Goal: Task Accomplishment & Management: Manage account settings

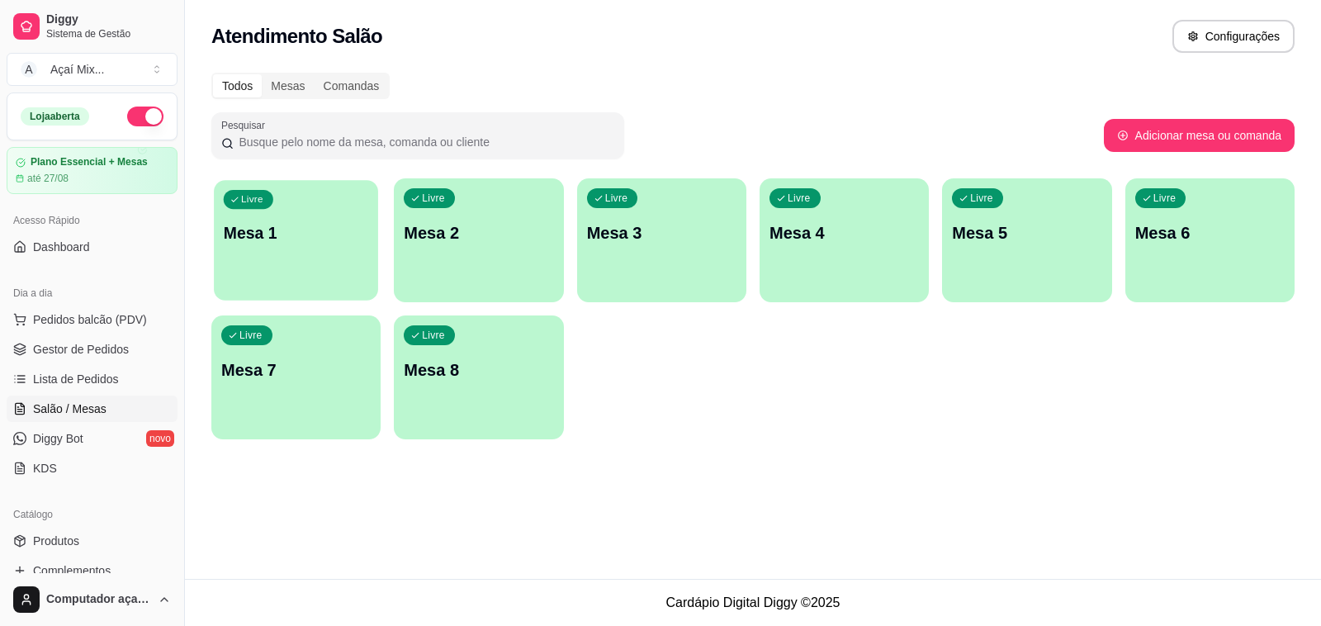
click at [279, 260] on div "Livre Mesa 1" at bounding box center [296, 230] width 164 height 101
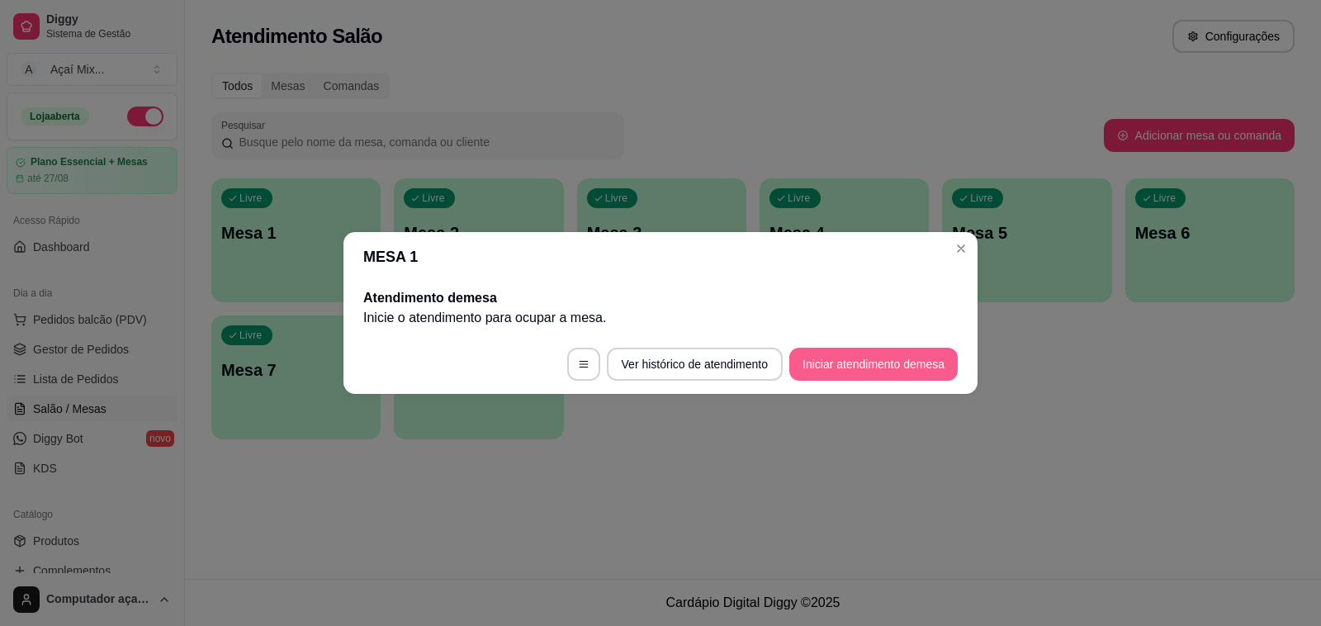
click at [859, 360] on button "Iniciar atendimento de mesa" at bounding box center [873, 364] width 168 height 33
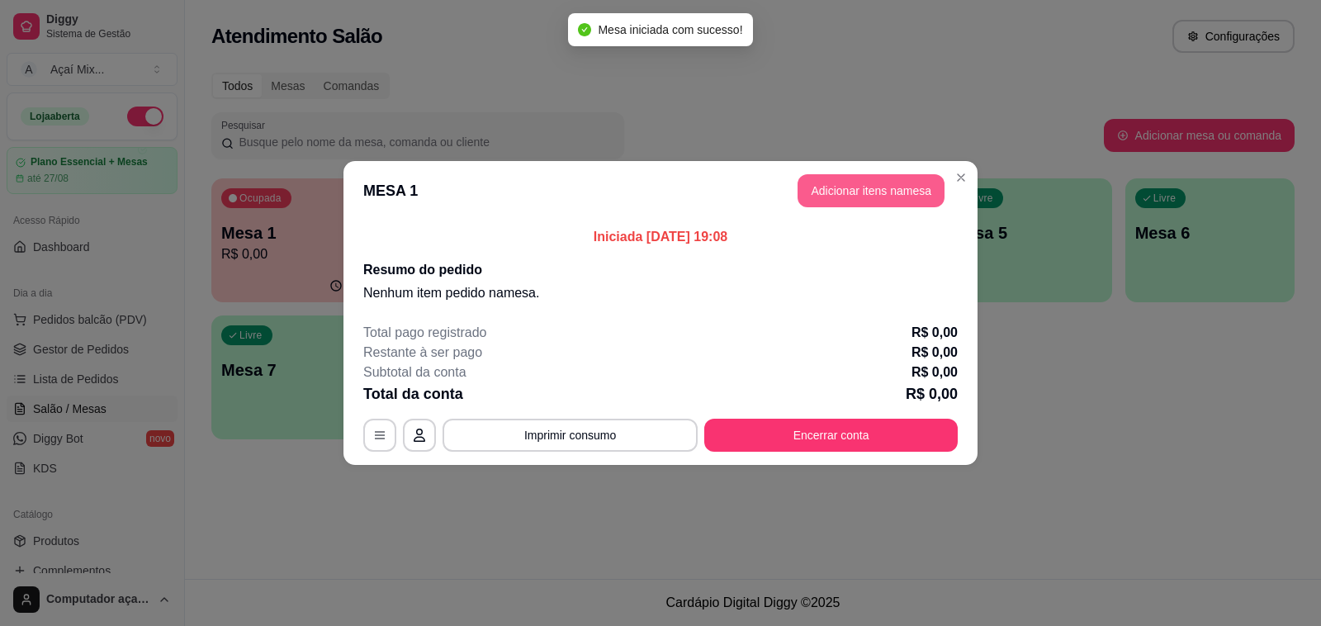
click at [839, 195] on button "Adicionar itens na mesa" at bounding box center [871, 190] width 147 height 33
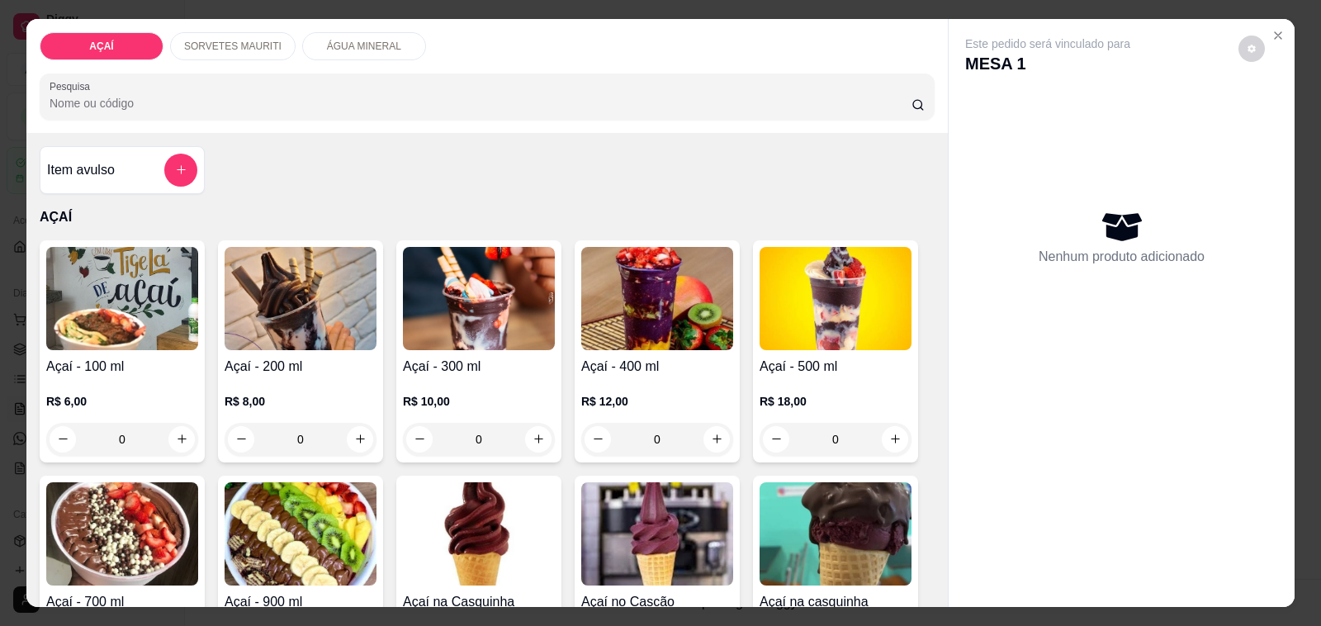
click at [501, 306] on img at bounding box center [479, 298] width 152 height 103
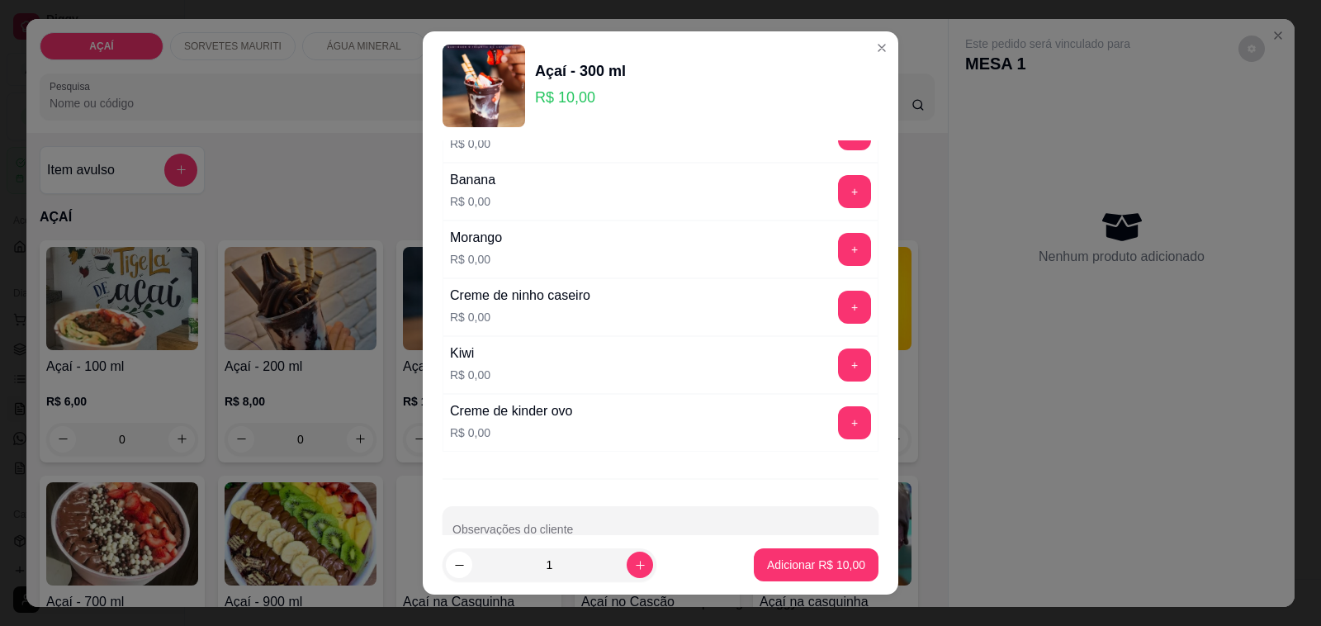
scroll to position [2129, 0]
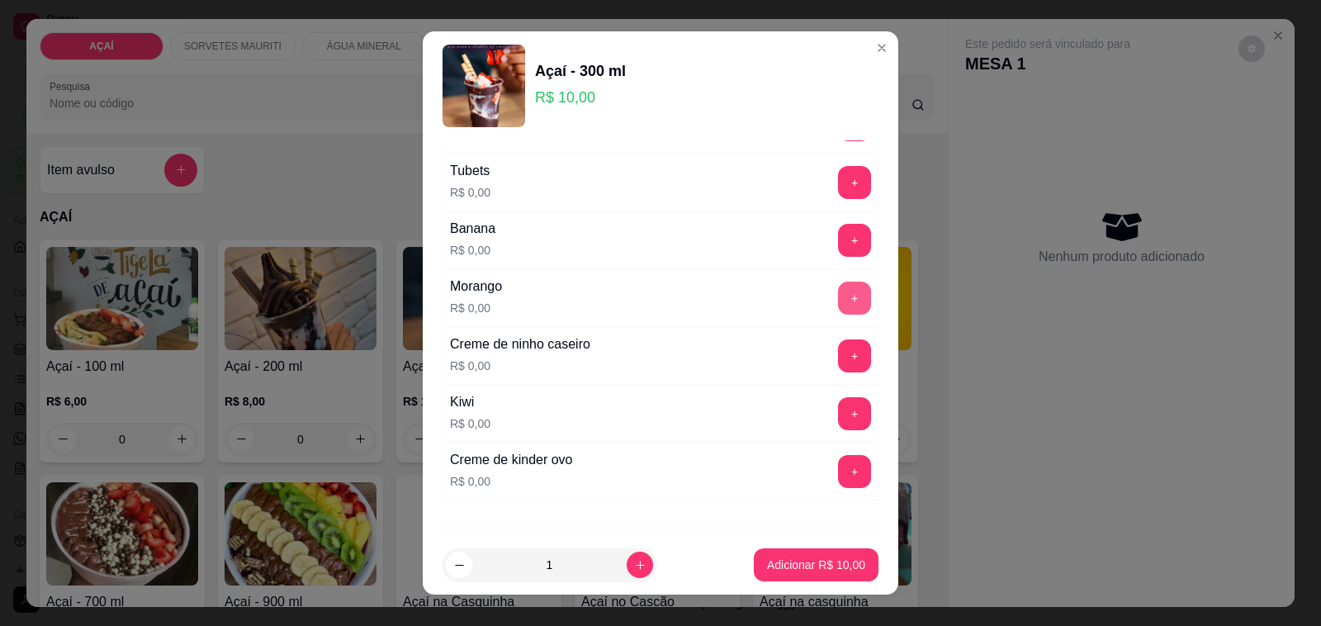
click at [838, 308] on button "+" at bounding box center [854, 298] width 33 height 33
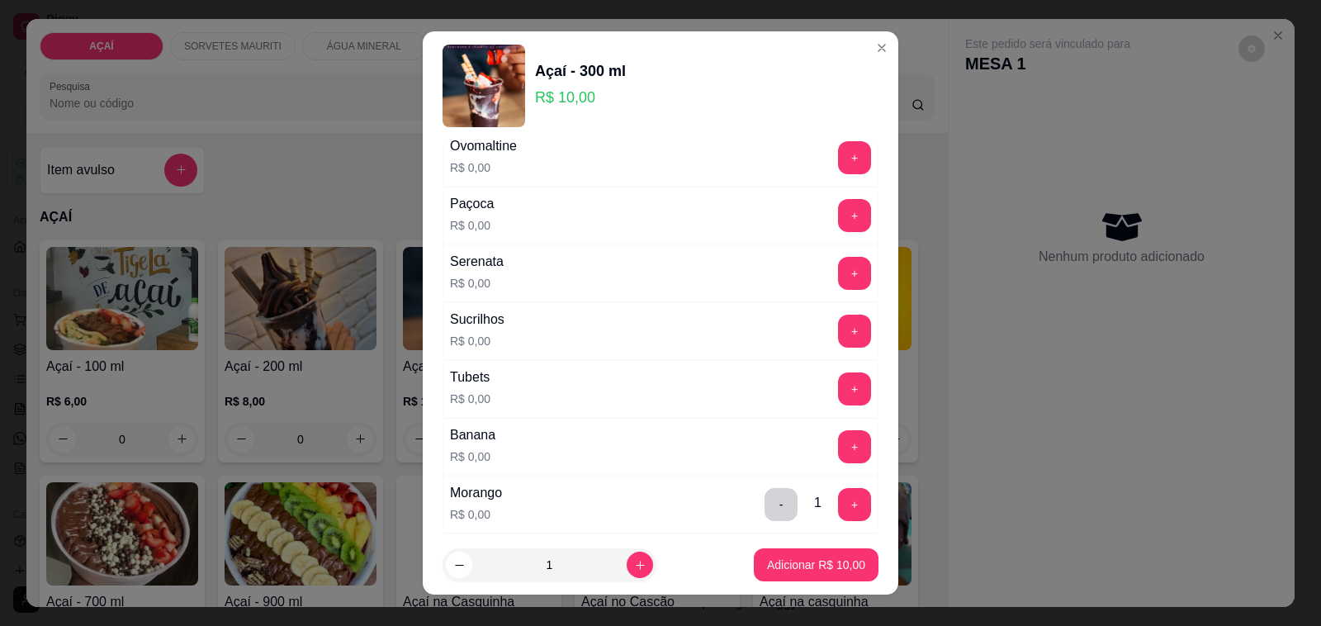
scroll to position [2232, 0]
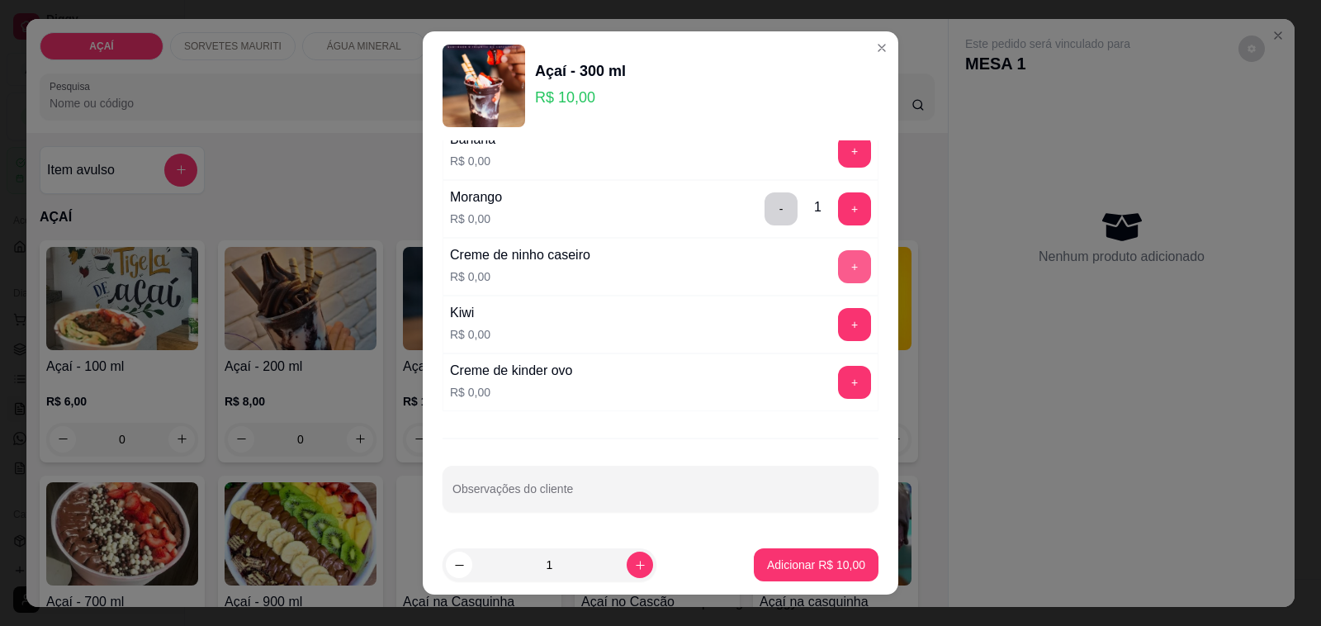
click at [838, 258] on button "+" at bounding box center [854, 266] width 33 height 33
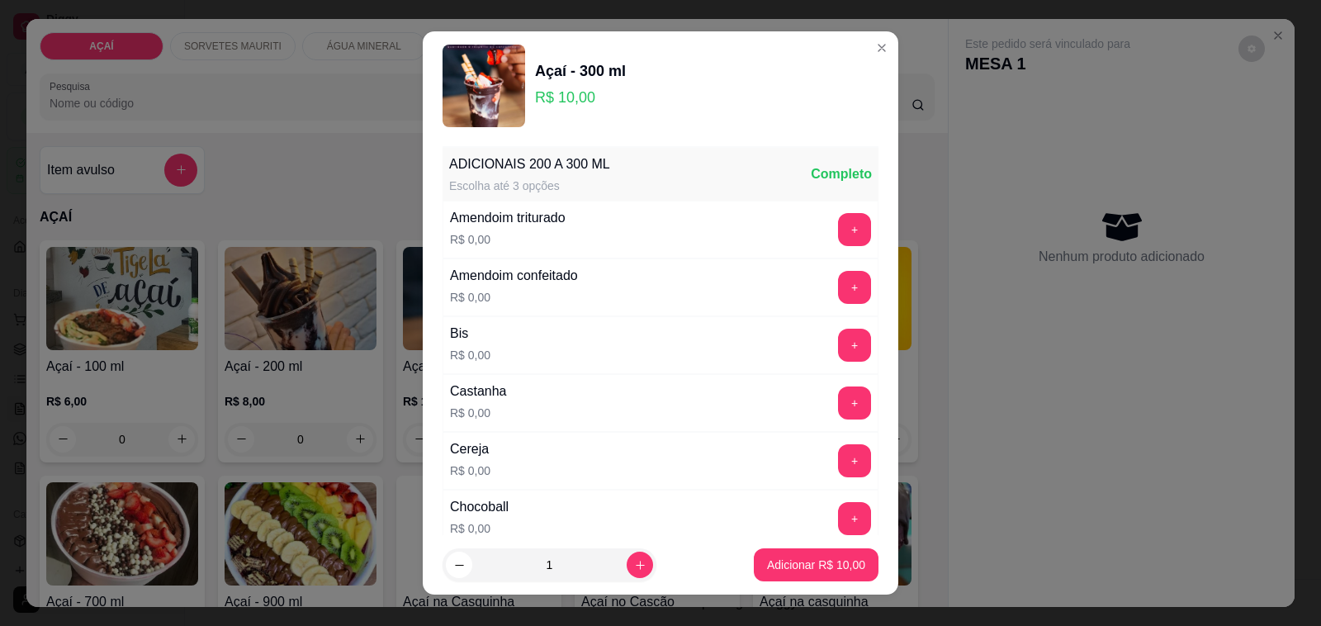
scroll to position [0, 0]
click at [838, 407] on button "+" at bounding box center [854, 403] width 33 height 33
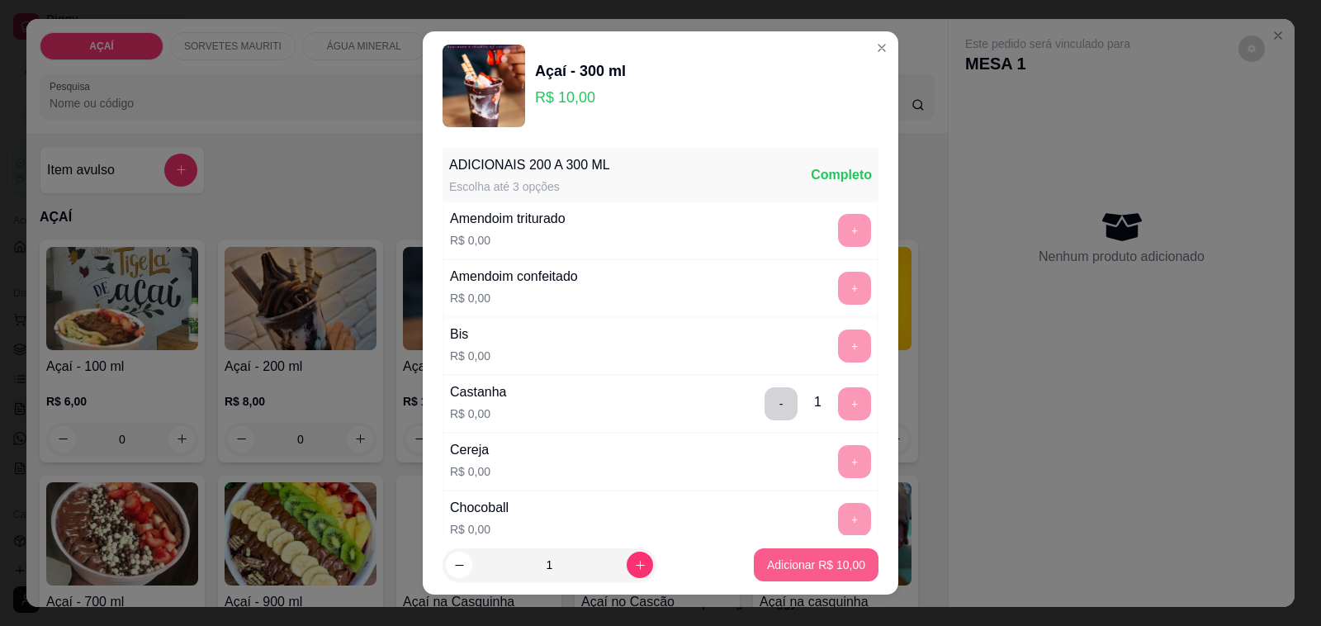
click at [778, 562] on p "Adicionar R$ 10,00" at bounding box center [816, 565] width 98 height 17
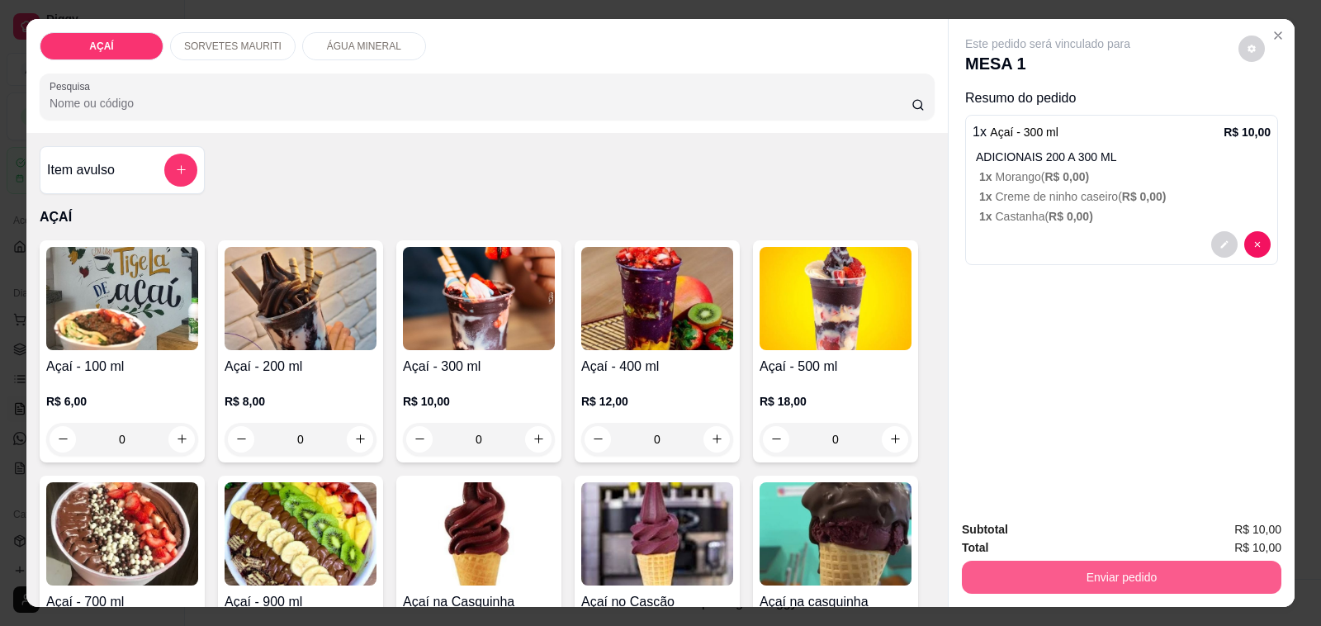
click at [1041, 561] on button "Enviar pedido" at bounding box center [1122, 577] width 320 height 33
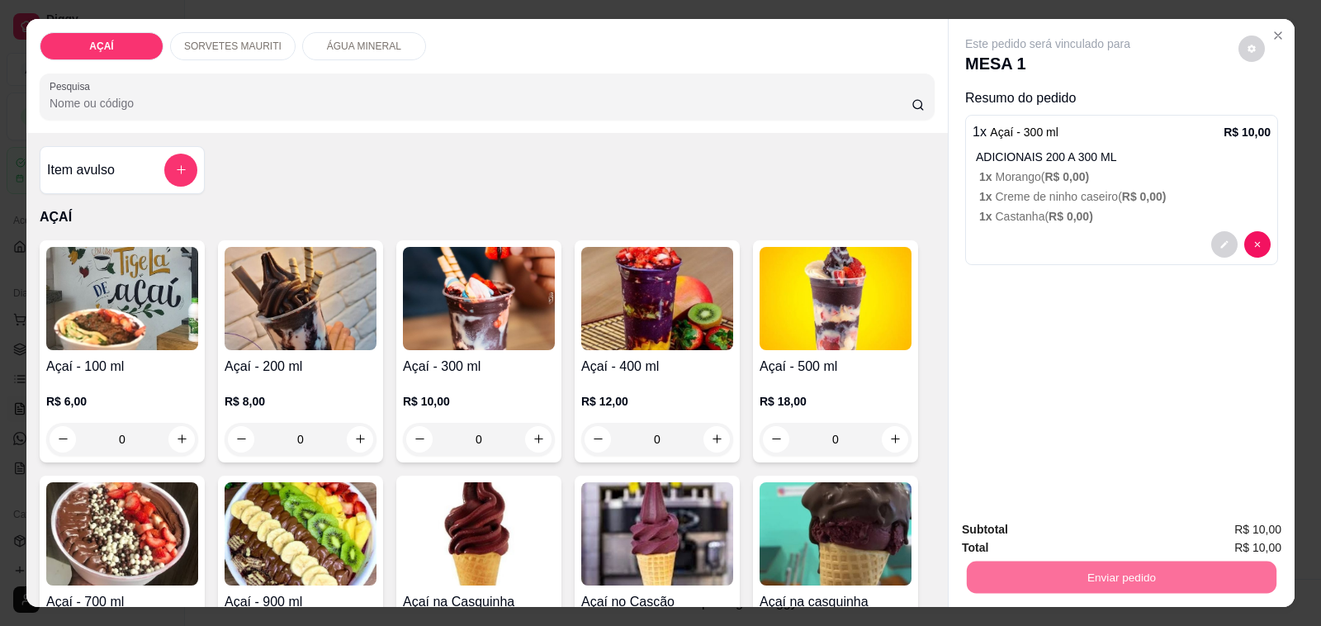
click at [1034, 529] on button "Não registrar e enviar pedido" at bounding box center [1066, 529] width 167 height 31
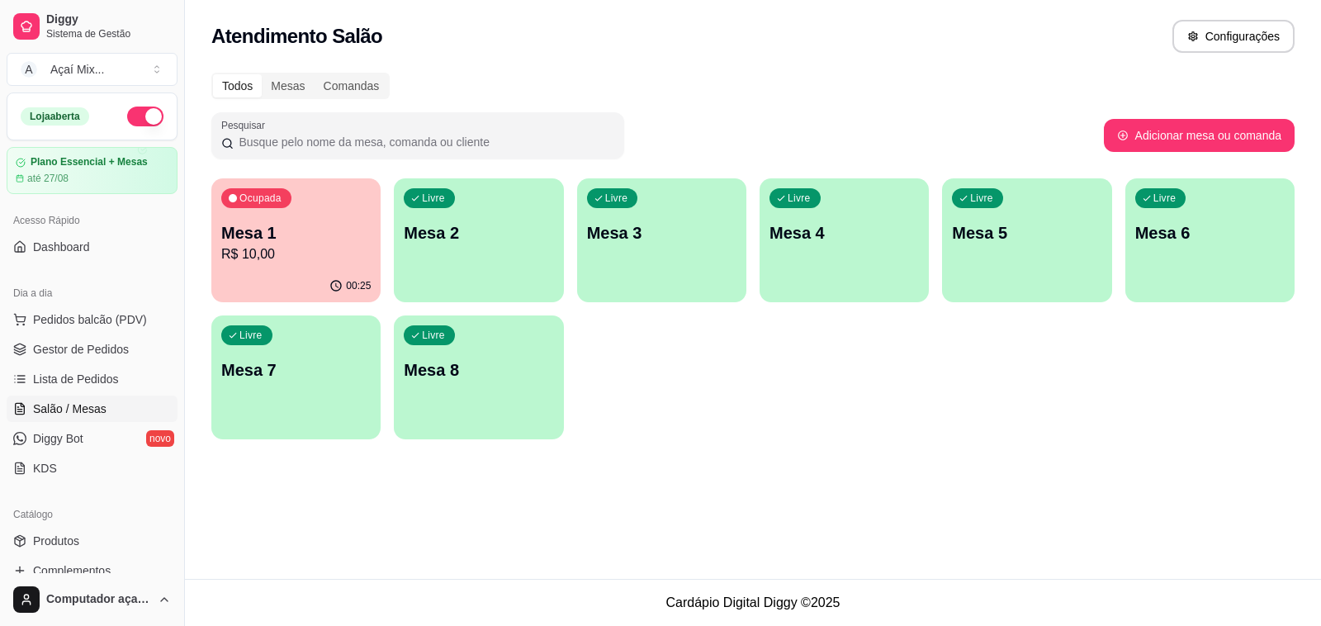
click at [297, 268] on div "Ocupada Mesa 1 R$ 10,00" at bounding box center [295, 224] width 169 height 92
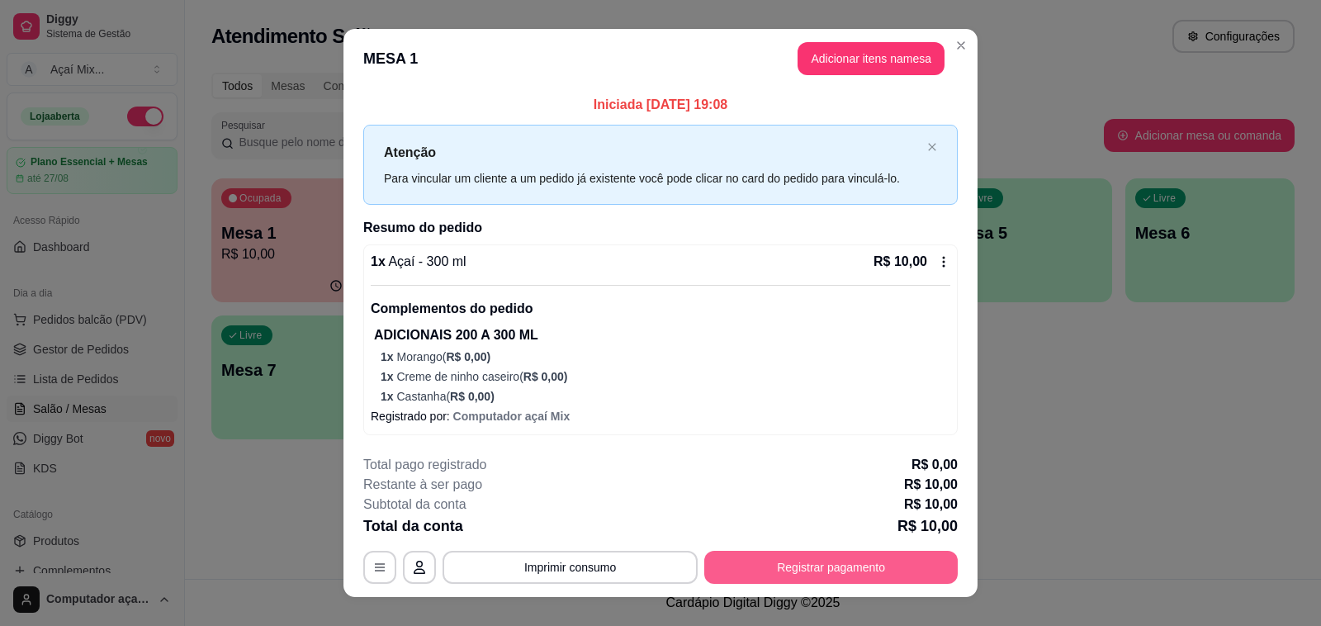
click at [840, 567] on button "Registrar pagamento" at bounding box center [831, 567] width 254 height 33
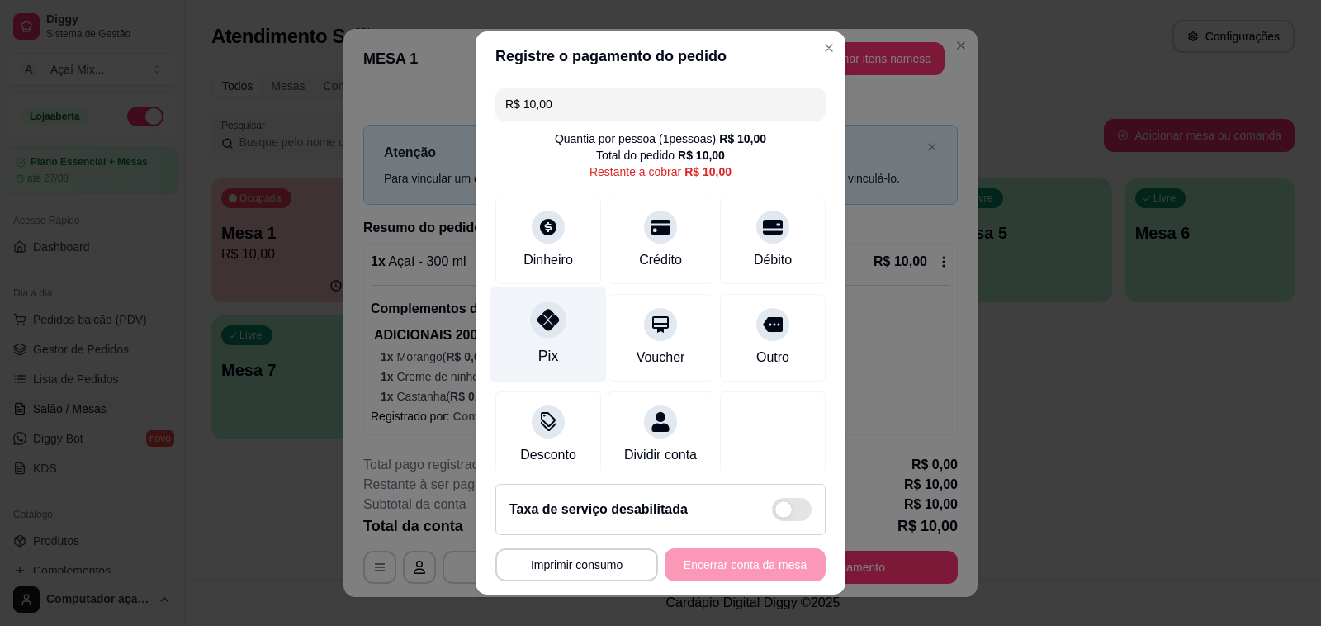
click at [558, 336] on div "Pix" at bounding box center [549, 335] width 116 height 97
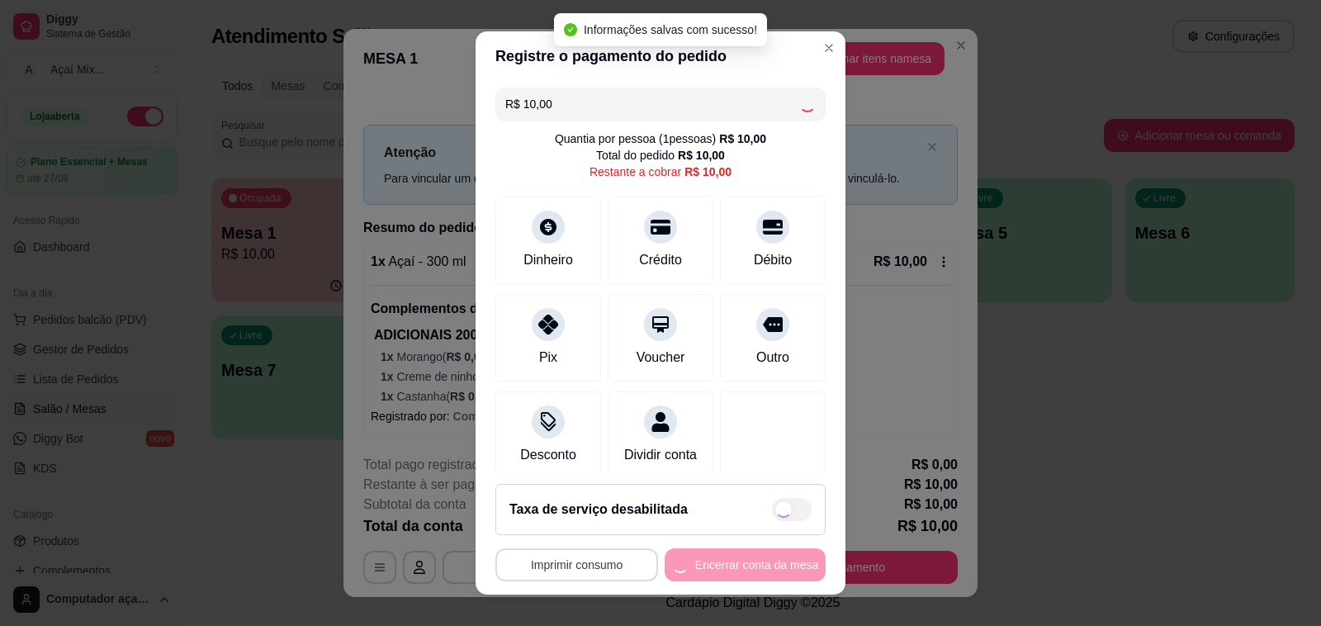
type input "R$ 0,00"
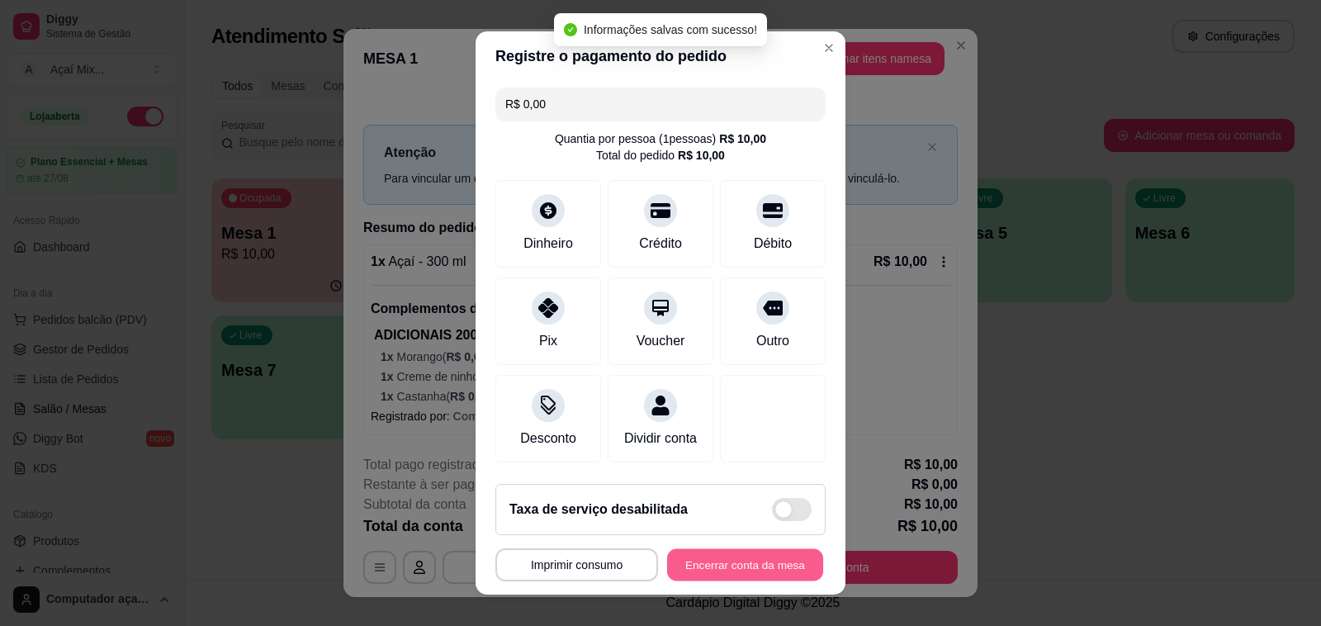
click at [685, 560] on button "Encerrar conta da mesa" at bounding box center [745, 565] width 156 height 32
